Goal: Task Accomplishment & Management: Manage account settings

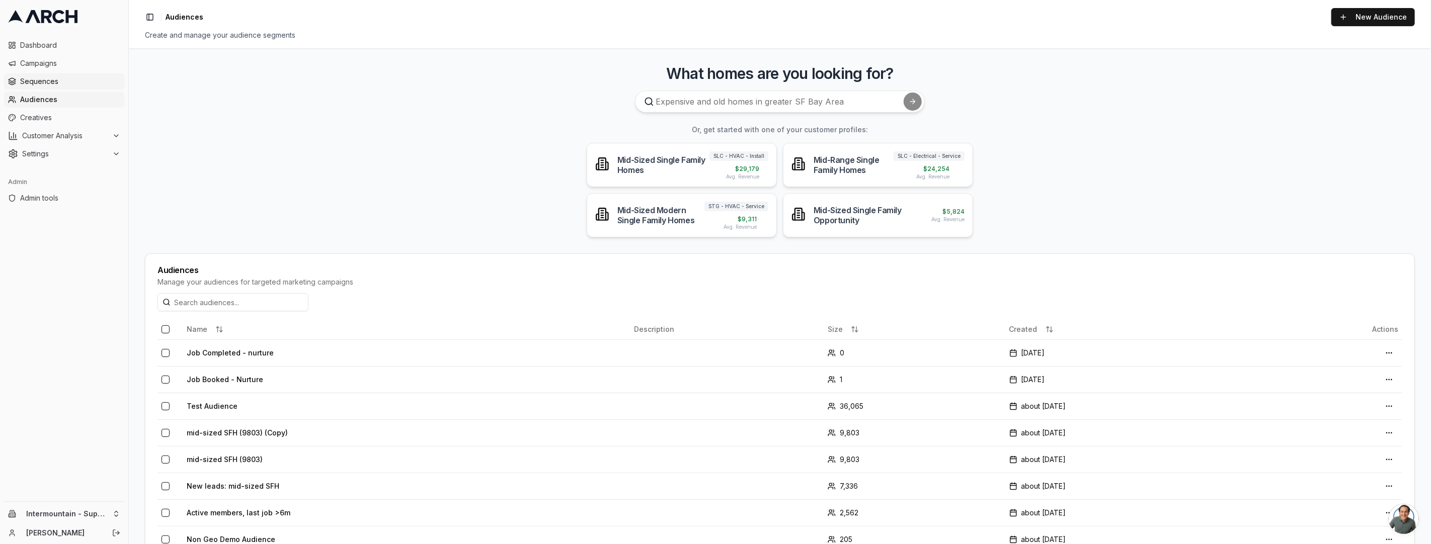
click at [83, 82] on span "Sequences" at bounding box center [70, 81] width 100 height 10
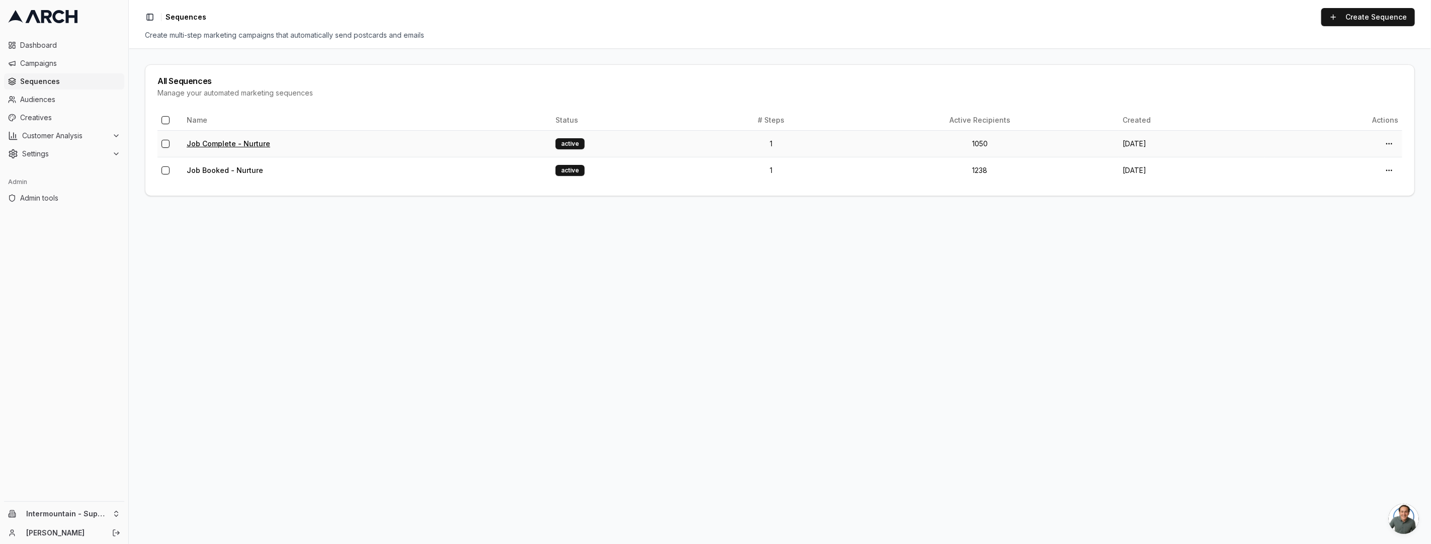
click at [238, 140] on link "Job Complete - Nurture" at bounding box center [229, 143] width 84 height 9
